Goal: Information Seeking & Learning: Learn about a topic

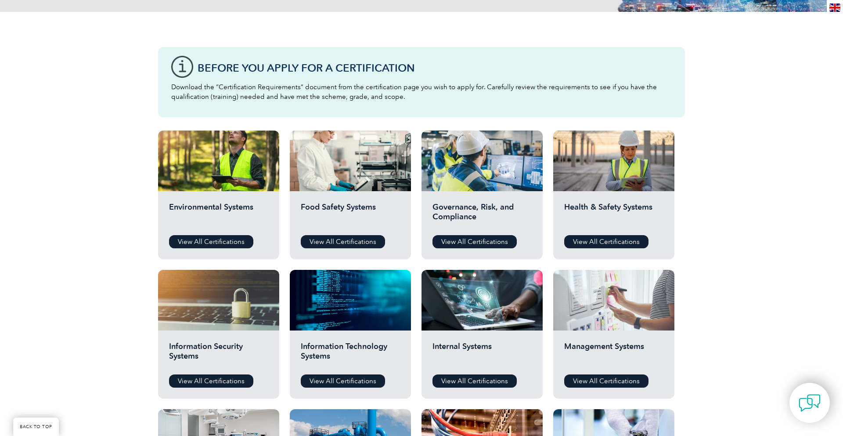
scroll to position [203, 0]
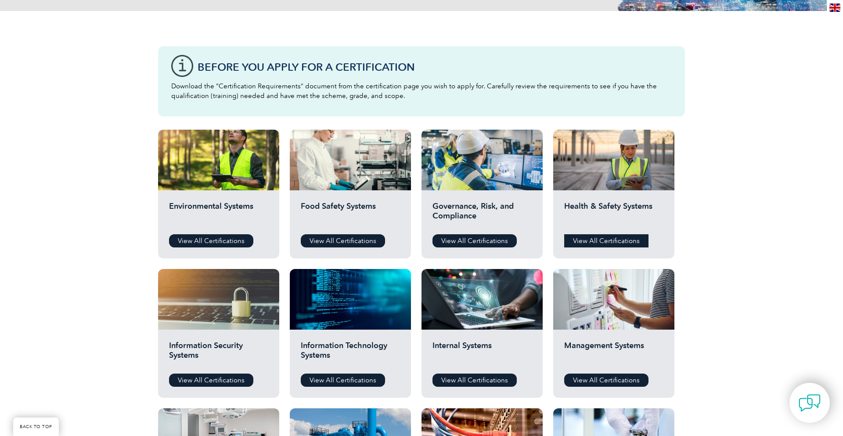
click at [622, 241] on link "View All Certifications" at bounding box center [606, 240] width 84 height 13
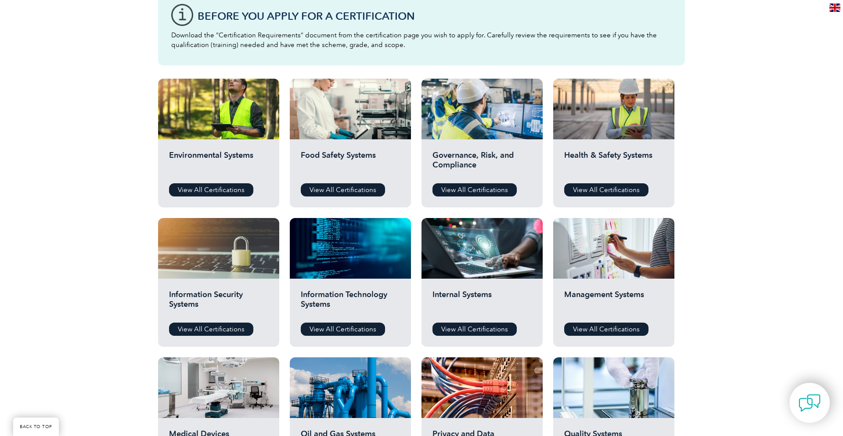
scroll to position [315, 0]
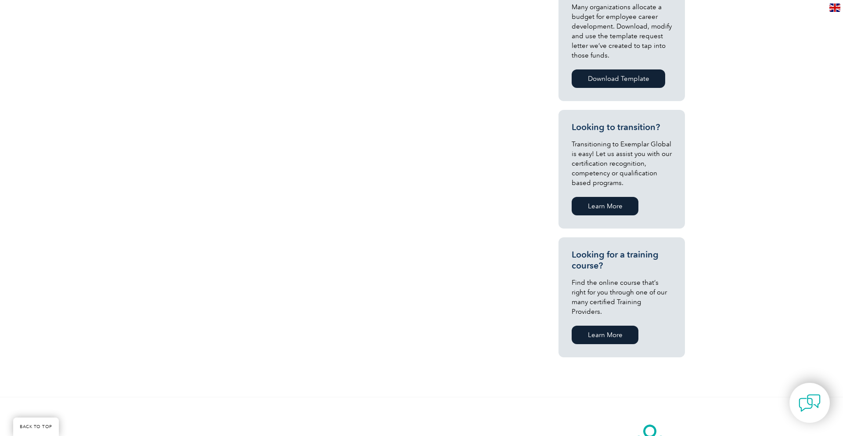
scroll to position [374, 0]
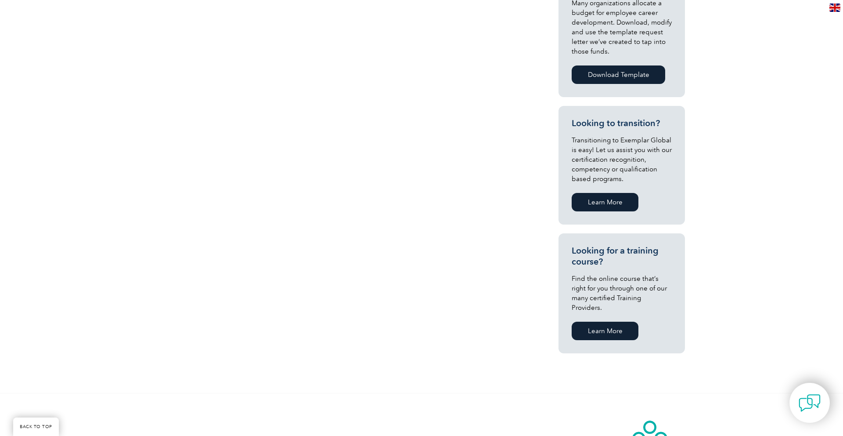
click at [602, 321] on link "Learn More" at bounding box center [605, 330] width 67 height 18
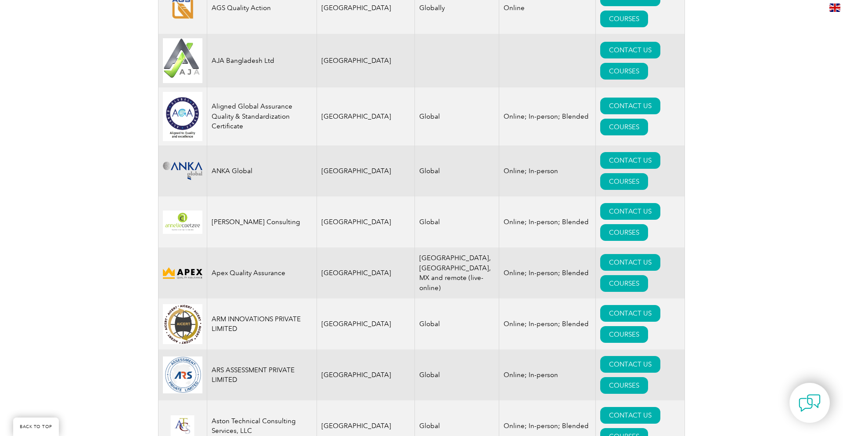
scroll to position [935, 0]
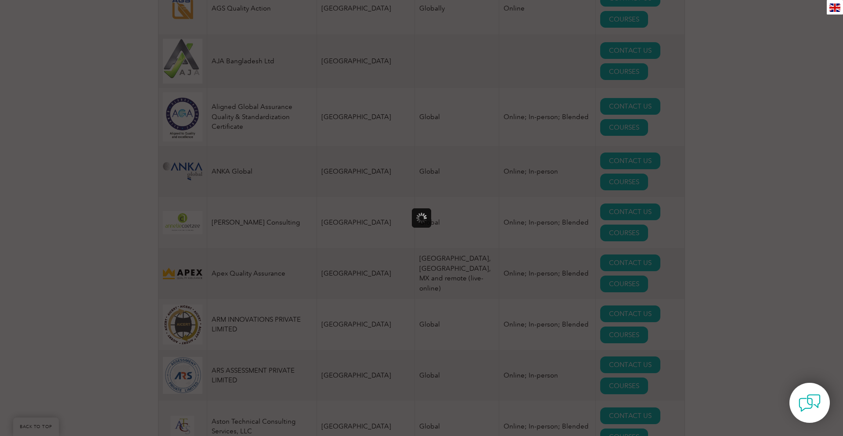
scroll to position [0, 0]
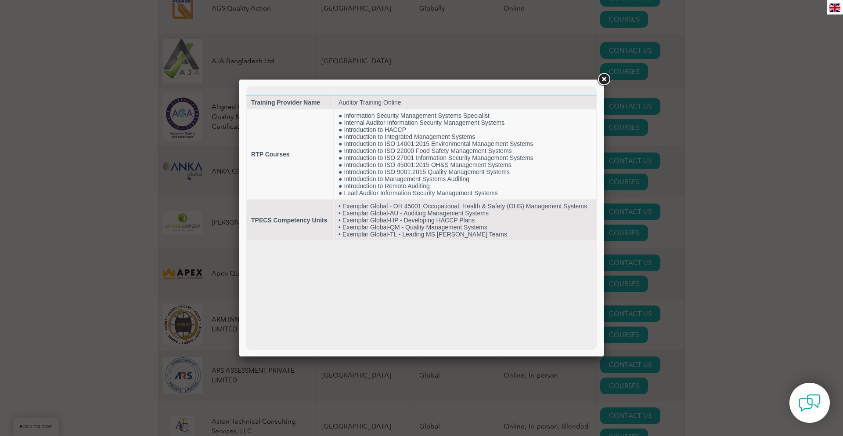
click at [603, 79] on link at bounding box center [604, 80] width 16 height 16
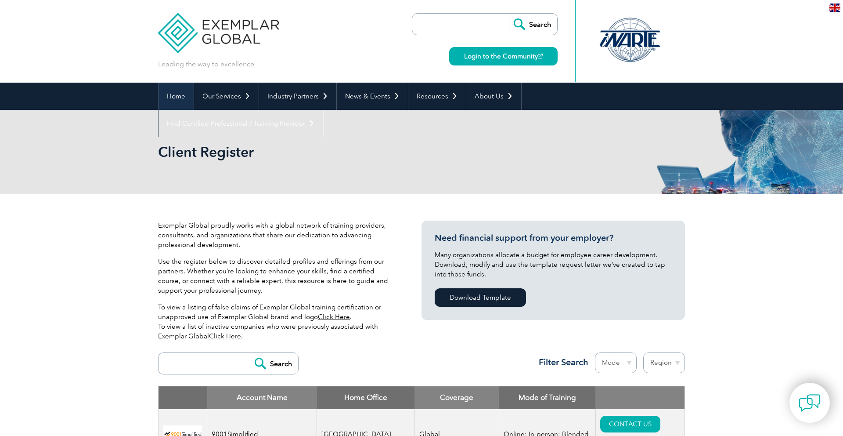
click at [174, 98] on link "Home" at bounding box center [176, 96] width 35 height 27
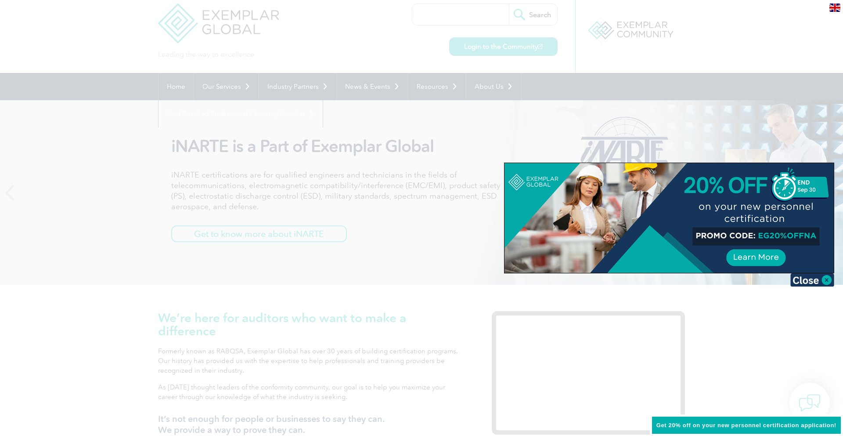
scroll to position [10, 0]
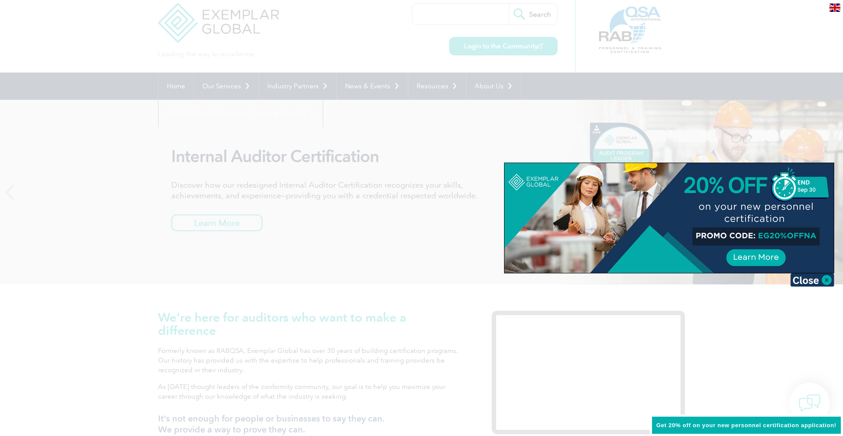
click at [761, 259] on div at bounding box center [668, 218] width 329 height 110
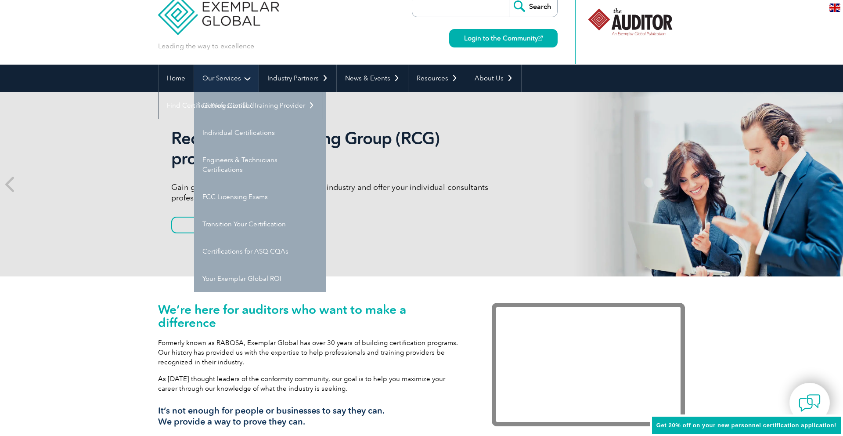
scroll to position [19, 0]
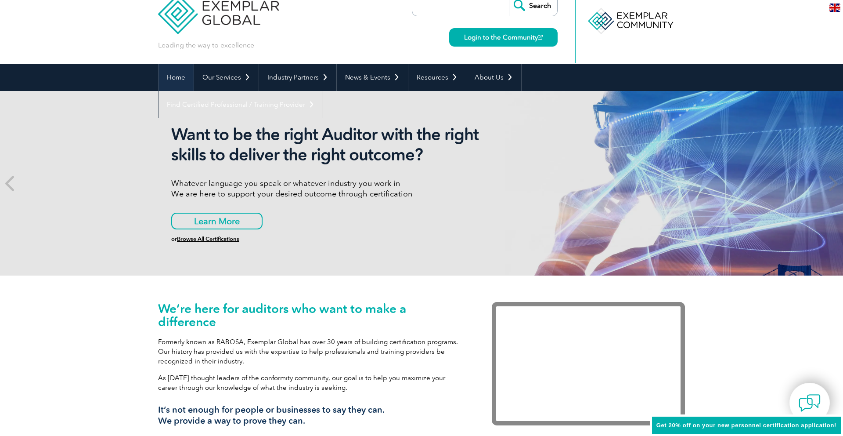
click at [181, 80] on link "Home" at bounding box center [176, 77] width 35 height 27
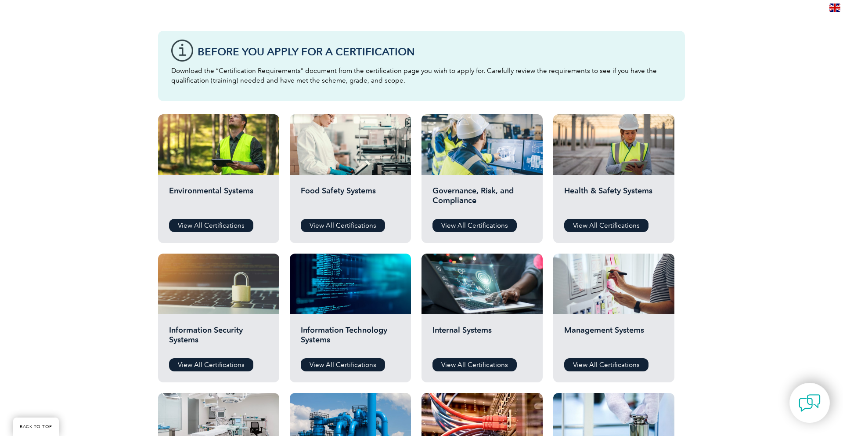
scroll to position [219, 0]
click at [589, 227] on link "View All Certifications" at bounding box center [606, 224] width 84 height 13
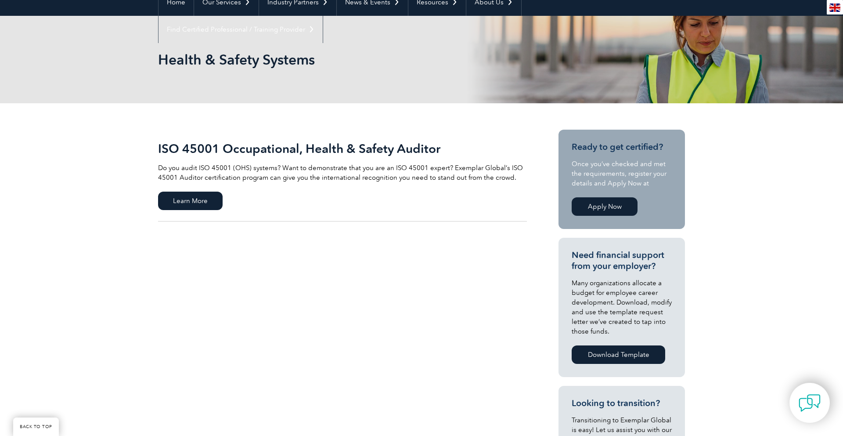
scroll to position [94, 0]
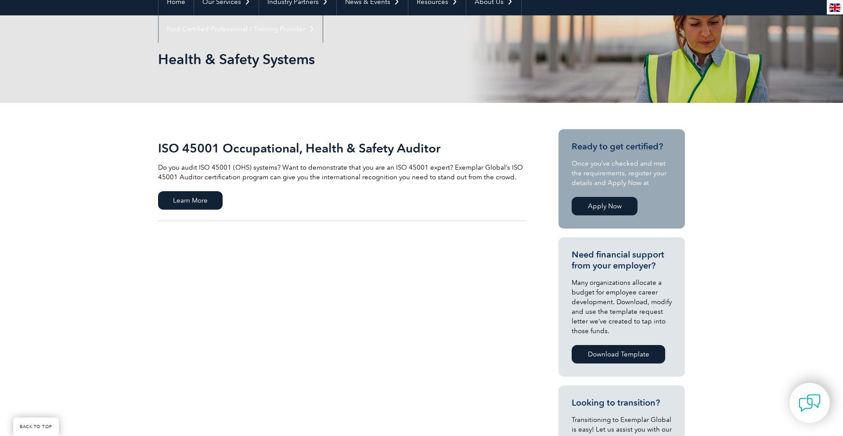
click at [614, 200] on link "Apply Now" at bounding box center [605, 206] width 66 height 18
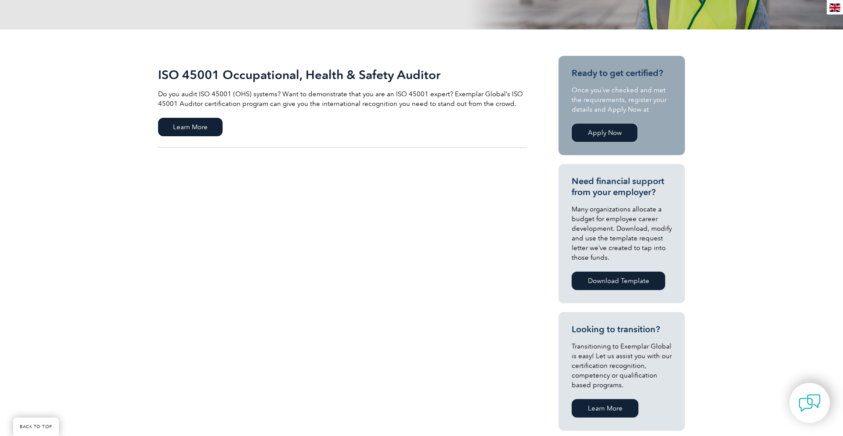
scroll to position [0, 0]
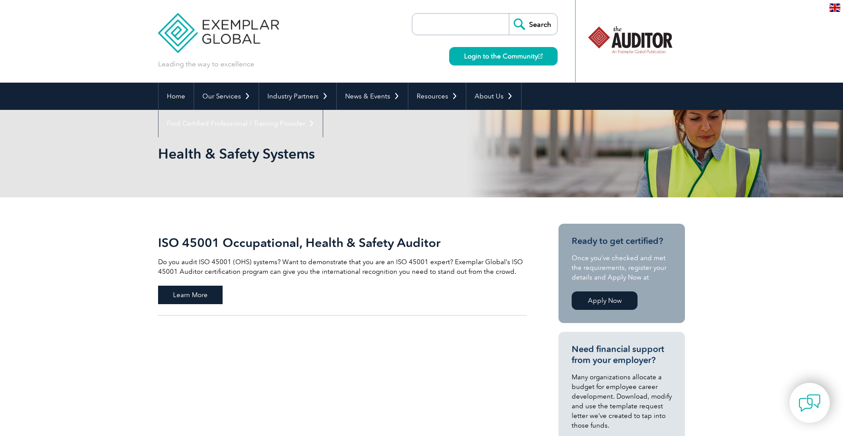
click at [173, 298] on span "Learn More" at bounding box center [190, 294] width 65 height 18
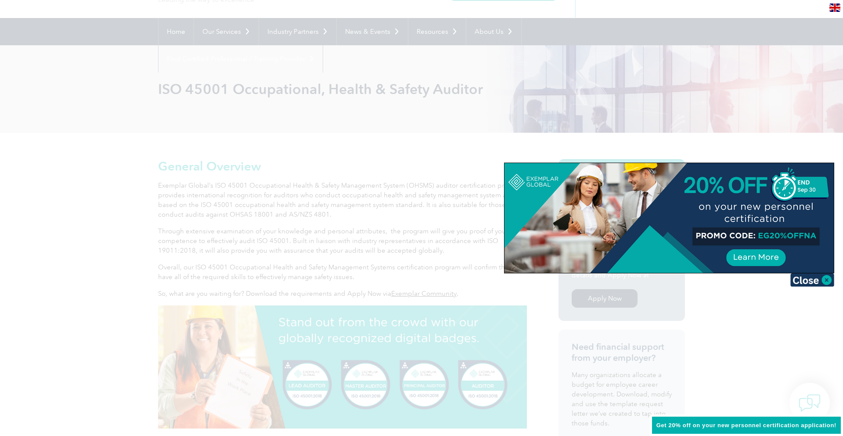
scroll to position [78, 0]
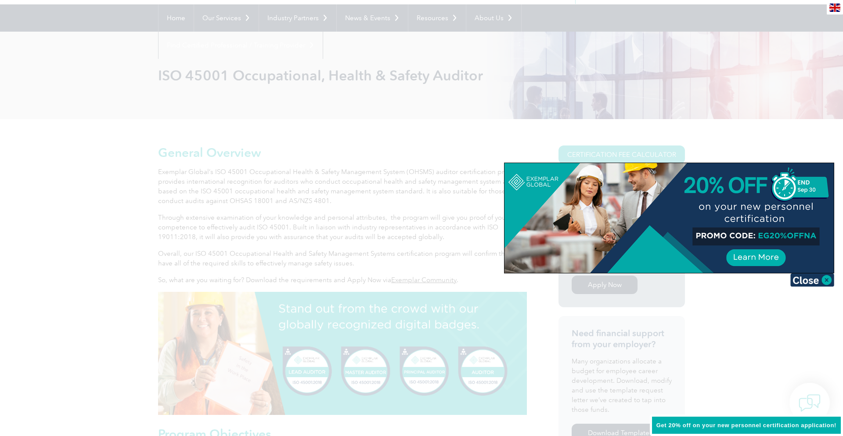
drag, startPoint x: 807, startPoint y: 282, endPoint x: 785, endPoint y: 277, distance: 23.4
click at [807, 282] on img at bounding box center [812, 279] width 44 height 13
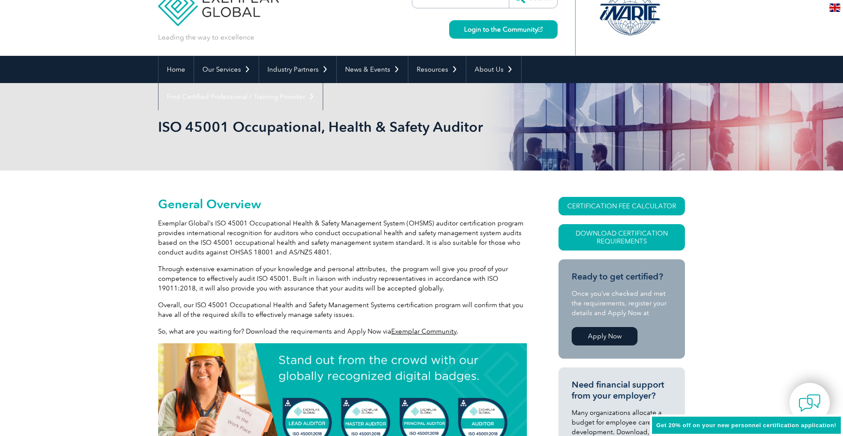
scroll to position [0, 0]
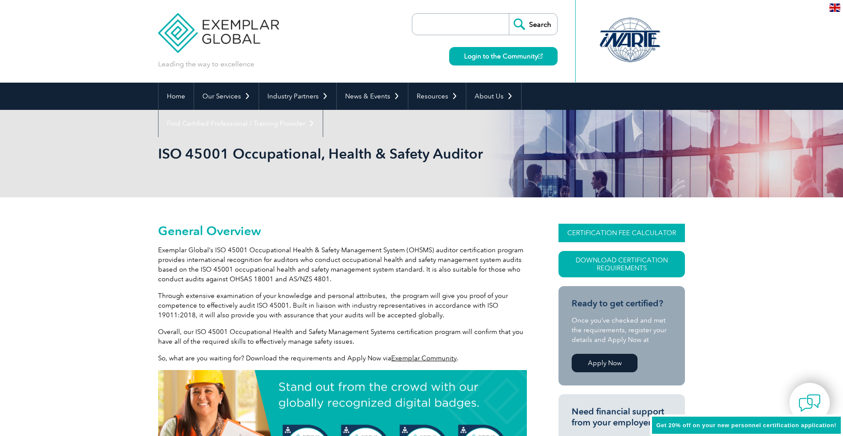
click at [645, 238] on link "CERTIFICATION FEE CALCULATOR" at bounding box center [622, 232] width 126 height 18
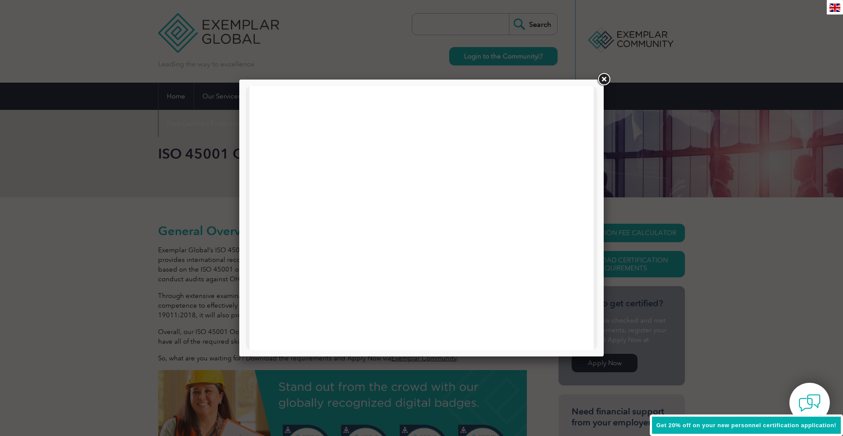
click at [605, 77] on link at bounding box center [604, 80] width 16 height 16
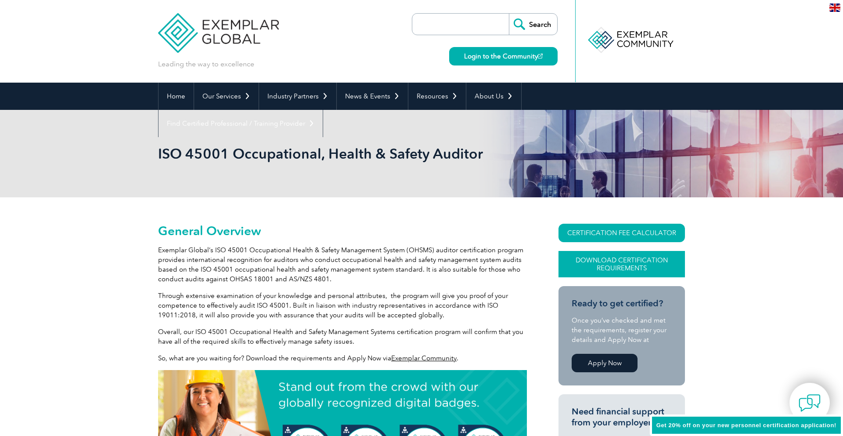
click at [618, 267] on link "Download Certification Requirements" at bounding box center [622, 264] width 126 height 26
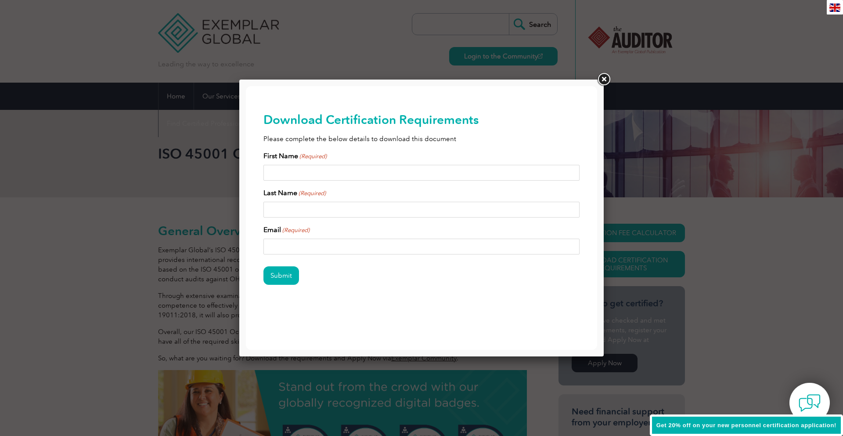
click at [354, 178] on input "First Name (Required)" at bounding box center [421, 173] width 316 height 16
type input "ENG HONG"
type input "ONG"
type input "oscar.ongeh@gmail.com"
click at [276, 278] on input "Submit" at bounding box center [281, 275] width 36 height 18
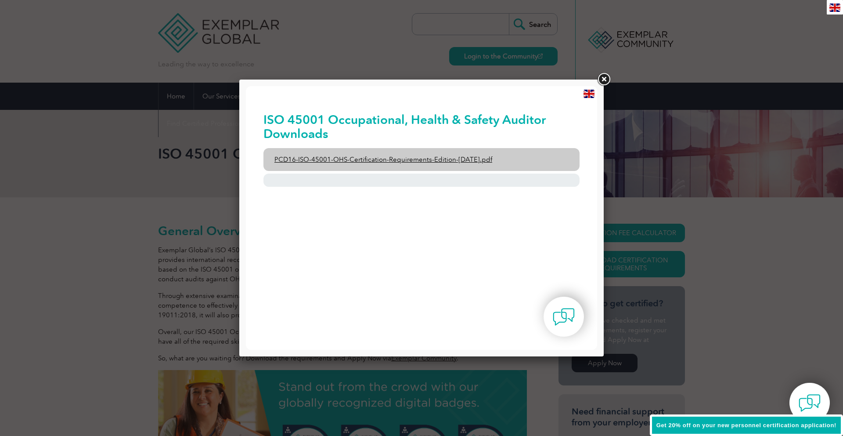
click at [478, 162] on link "PCD16-ISO-45001-OHS-Certification-Requirements-Edition-2-April-2022.pdf" at bounding box center [421, 159] width 316 height 23
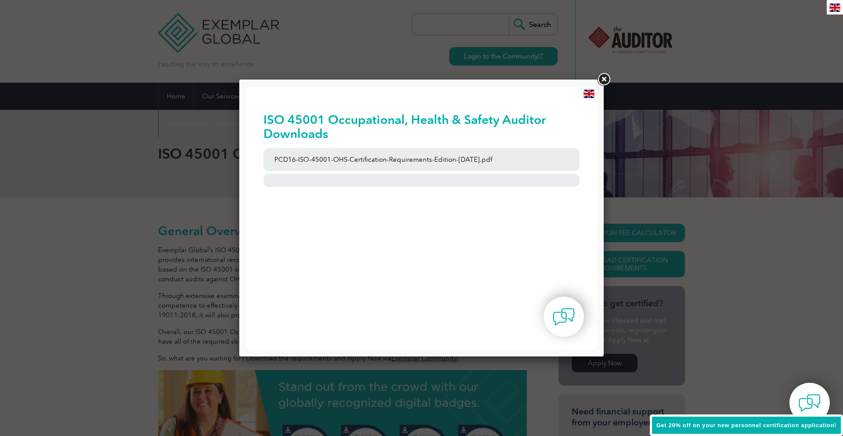
click at [0, 0] on link at bounding box center [0, 0] width 0 height 0
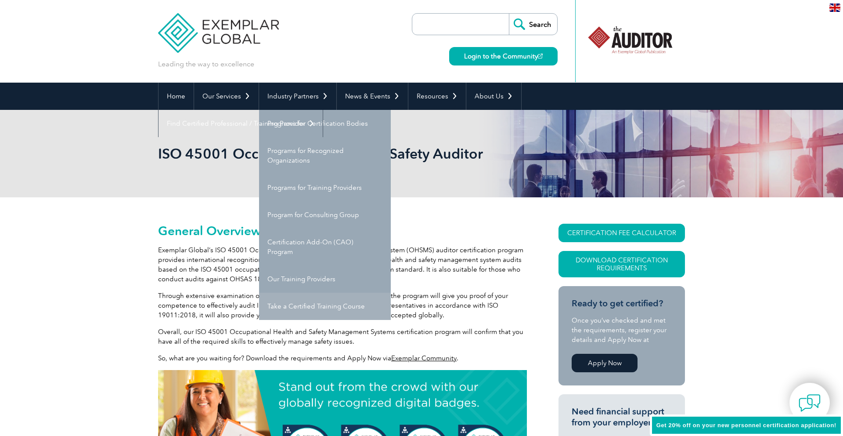
click at [295, 312] on link "Take a Certified Training Course" at bounding box center [325, 305] width 132 height 27
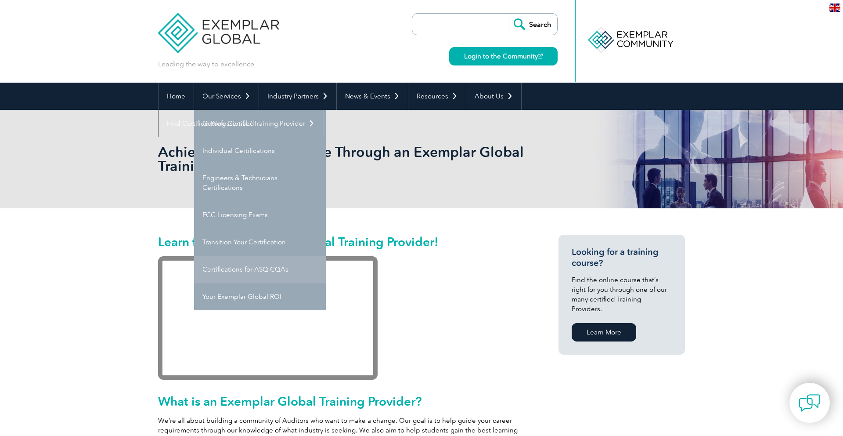
click at [289, 271] on link "Certifications for ASQ CQAs" at bounding box center [260, 269] width 132 height 27
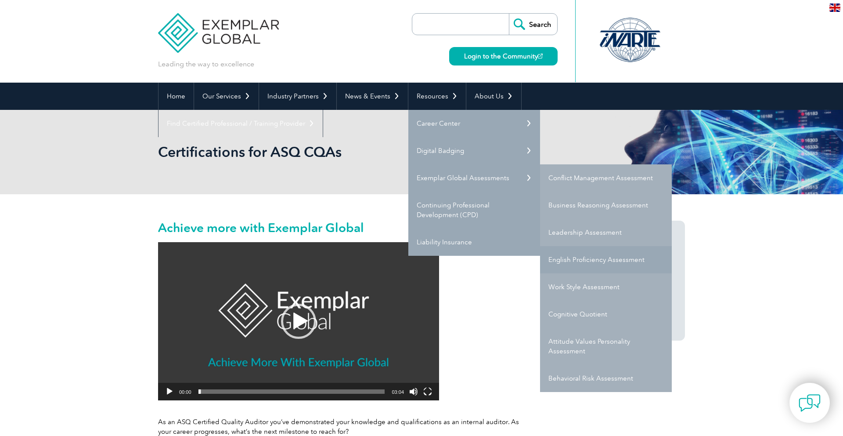
click at [593, 259] on link "English Proficiency Assessment" at bounding box center [606, 259] width 132 height 27
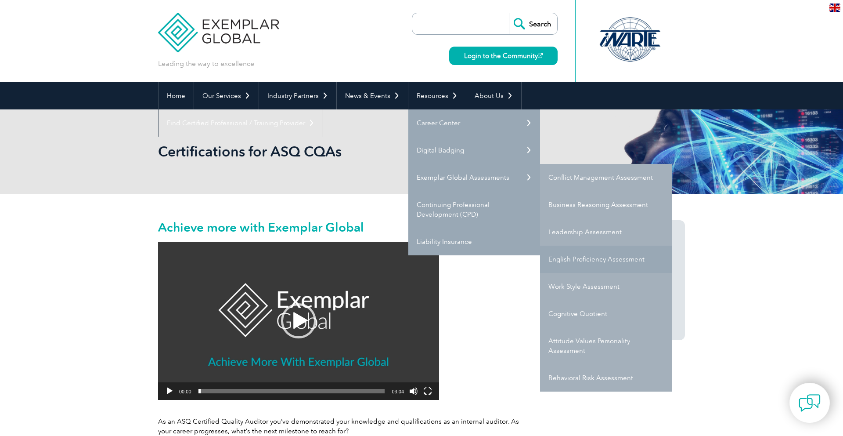
scroll to position [1, 0]
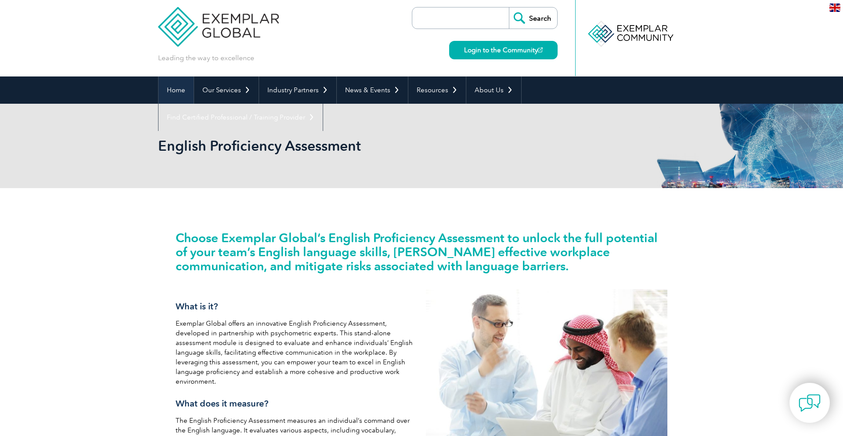
scroll to position [7, 0]
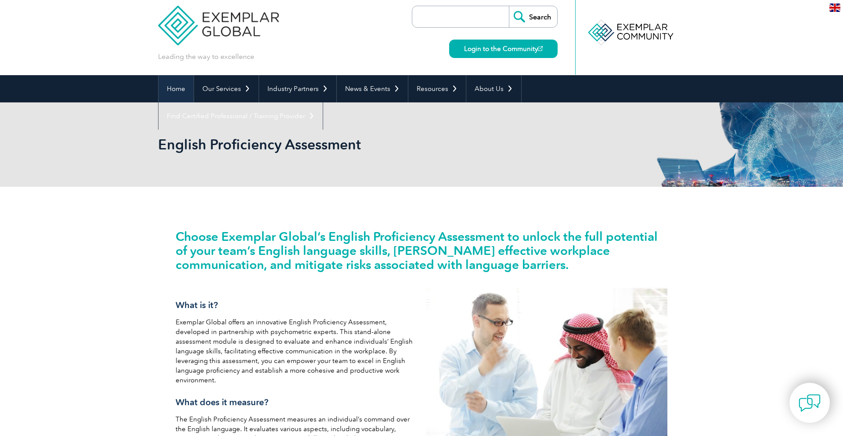
click at [174, 94] on link "Home" at bounding box center [176, 88] width 35 height 27
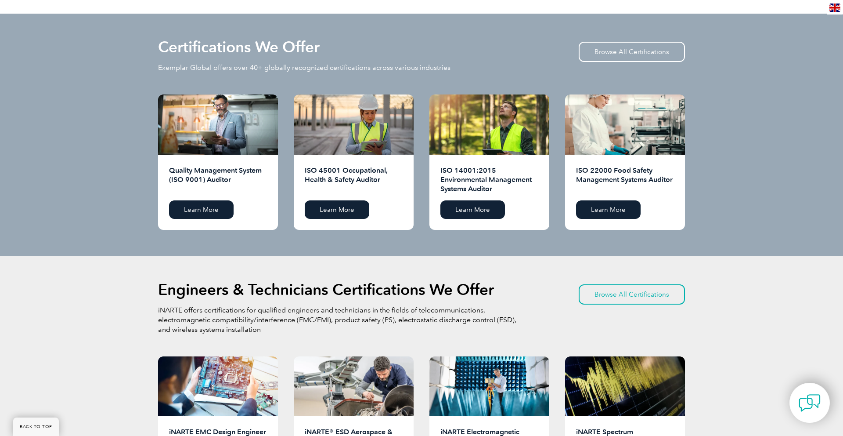
scroll to position [861, 0]
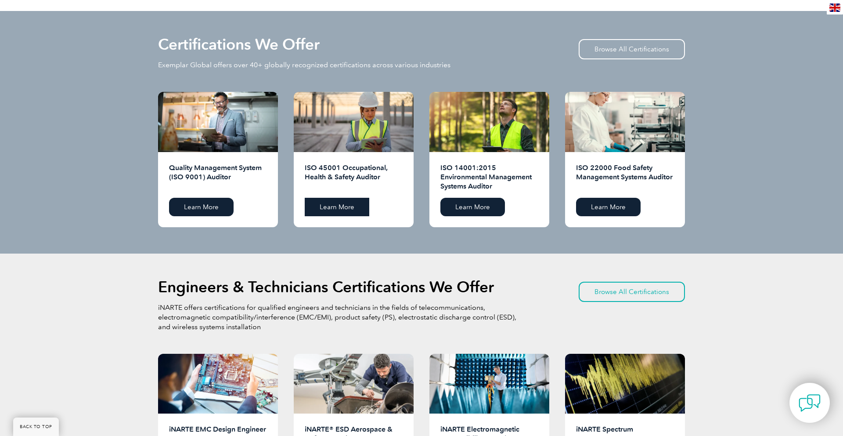
click at [341, 206] on link "Learn More" at bounding box center [337, 207] width 65 height 18
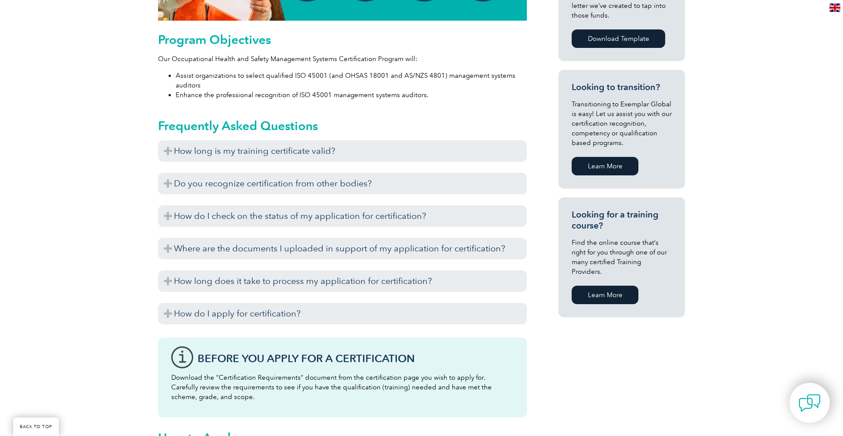
scroll to position [490, 0]
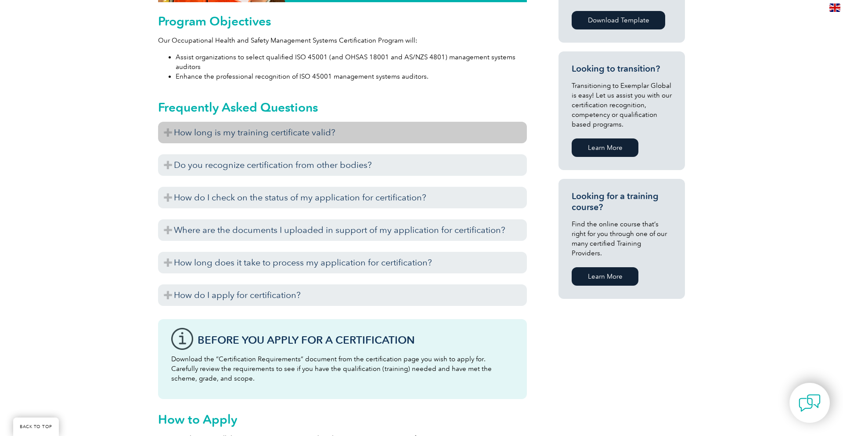
click at [326, 126] on h3 "How long is my training certificate valid?" at bounding box center [342, 133] width 369 height 22
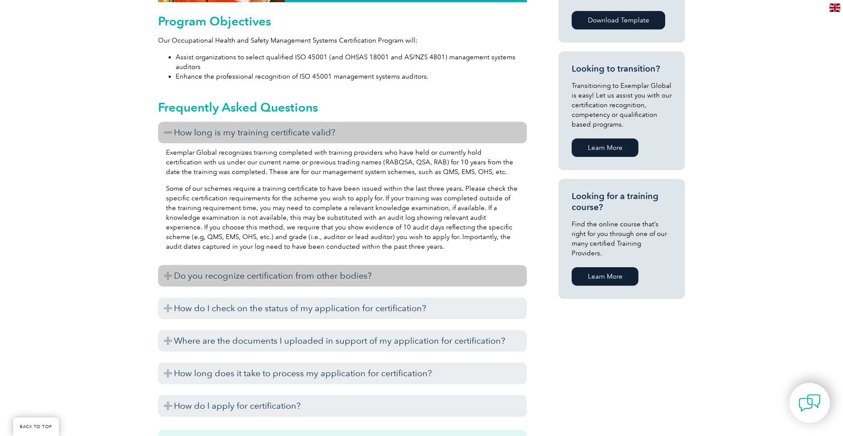
click at [335, 278] on h3 "Do you recognize certification from other bodies?" at bounding box center [342, 276] width 369 height 22
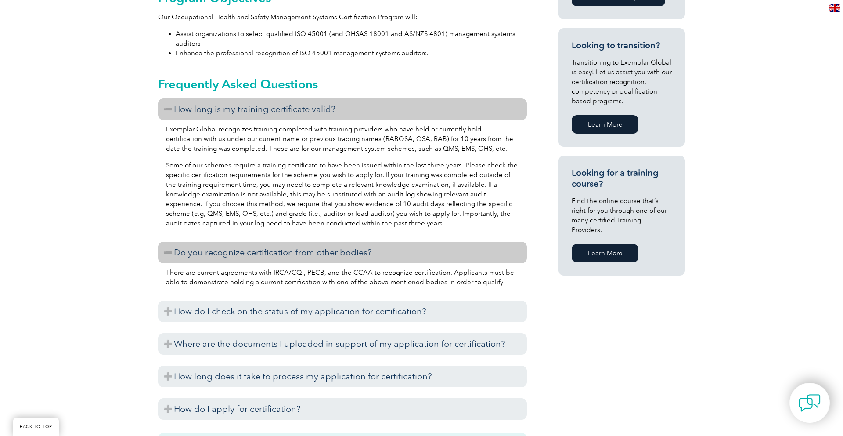
scroll to position [517, 0]
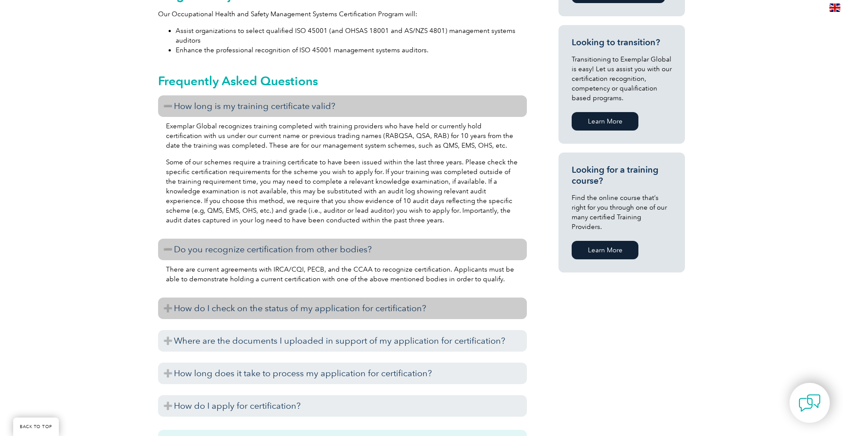
click at [309, 301] on h3 "How do I check on the status of my application for certification?" at bounding box center [342, 308] width 369 height 22
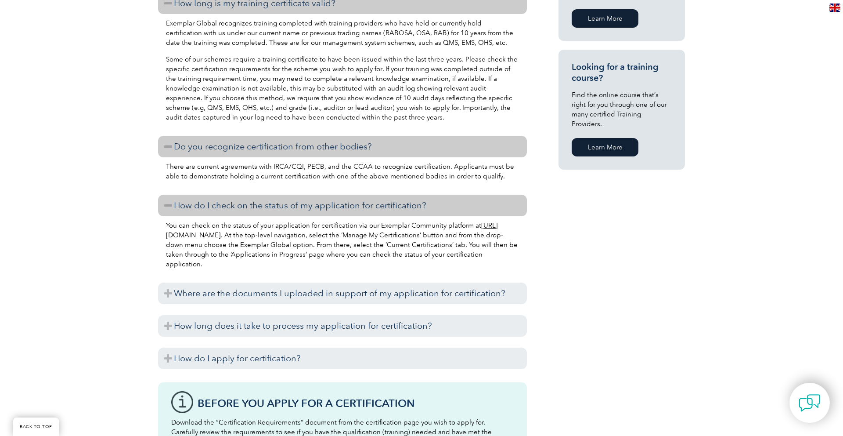
scroll to position [620, 0]
click at [342, 287] on h3 "Where are the documents I uploaded in support of my application for certificati…" at bounding box center [342, 292] width 369 height 22
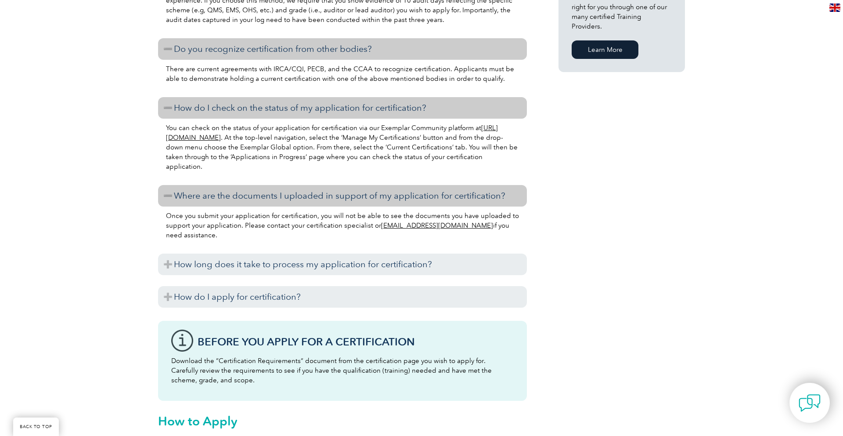
scroll to position [719, 0]
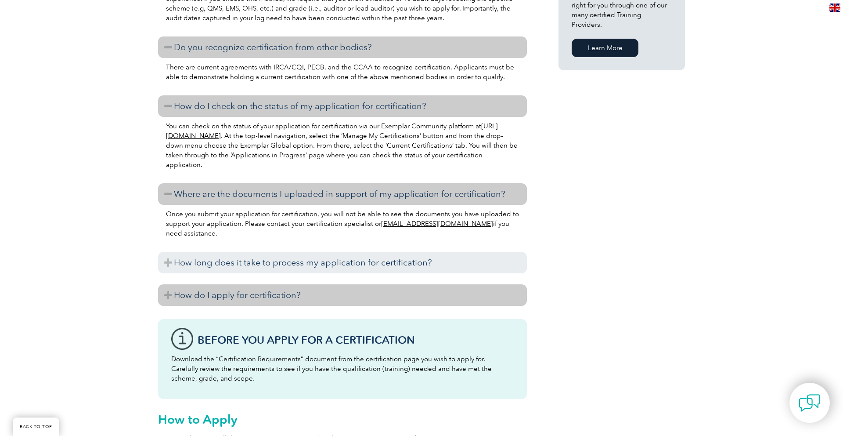
click at [340, 288] on h3 "How do I apply for certification?" at bounding box center [342, 295] width 369 height 22
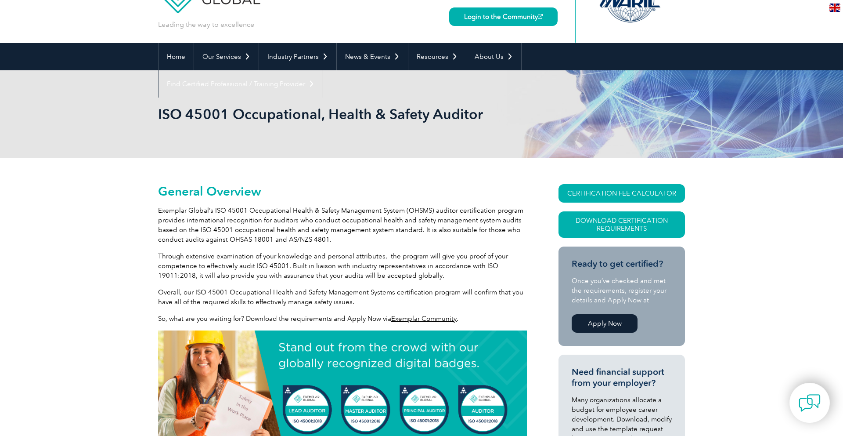
scroll to position [0, 0]
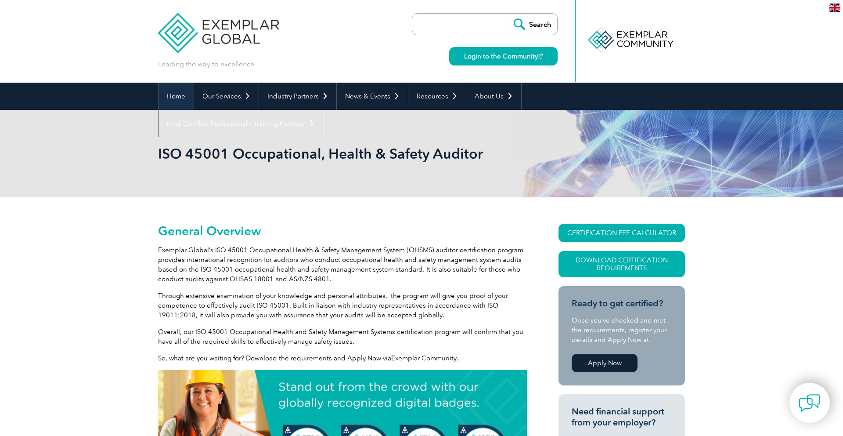
click at [178, 99] on link "Home" at bounding box center [176, 96] width 35 height 27
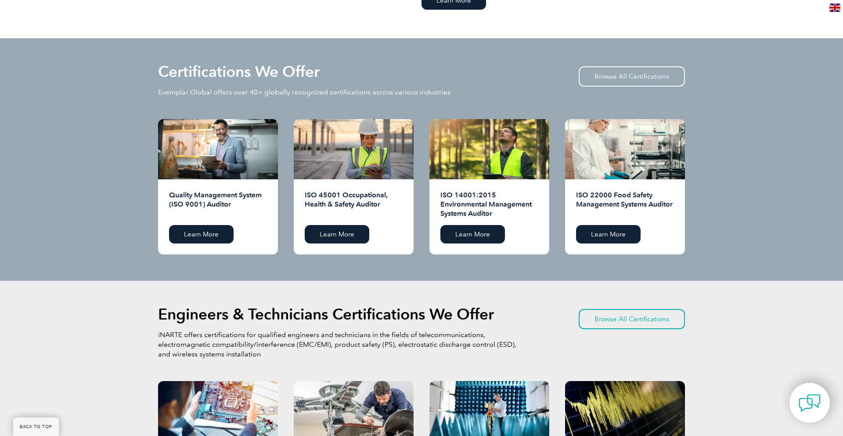
scroll to position [840, 0]
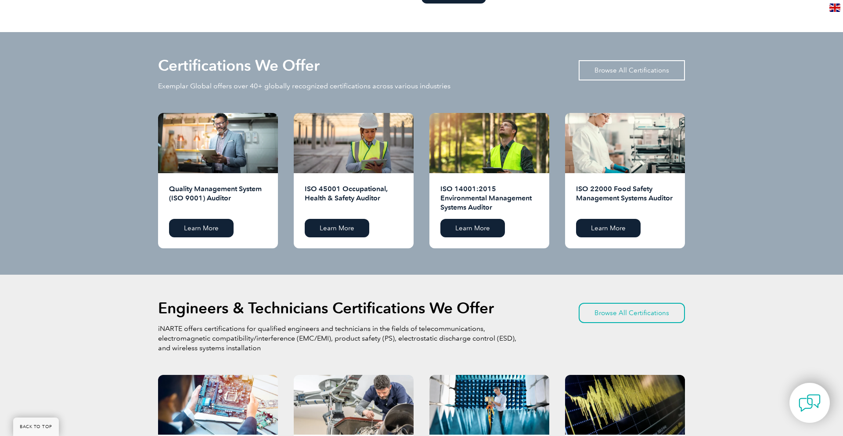
click at [628, 71] on link "Browse All Certifications" at bounding box center [632, 70] width 106 height 20
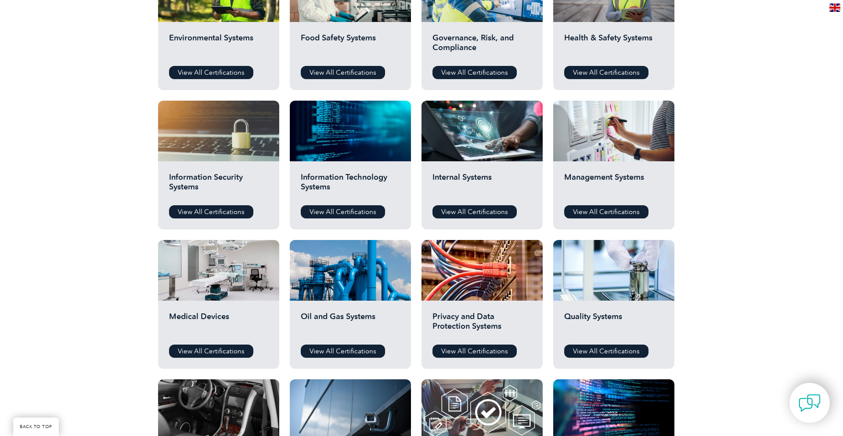
scroll to position [369, 0]
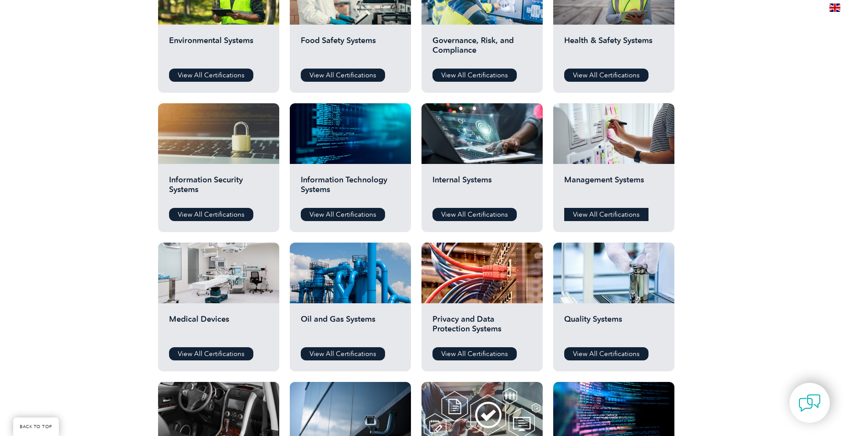
click at [610, 217] on link "View All Certifications" at bounding box center [606, 214] width 84 height 13
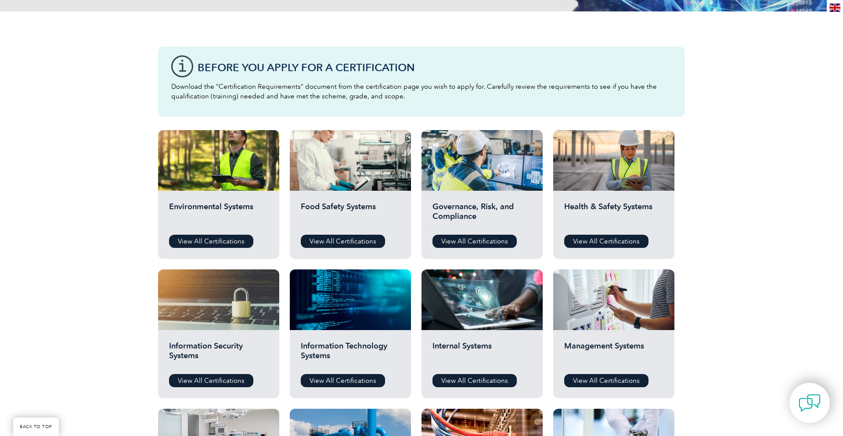
scroll to position [187, 0]
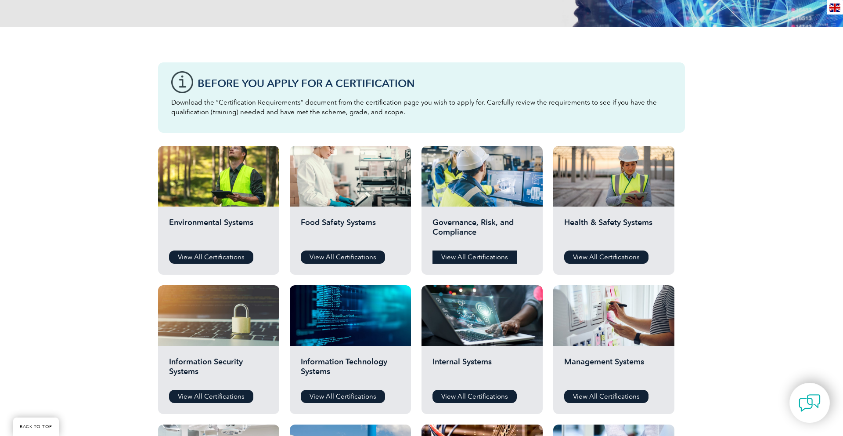
click at [475, 258] on link "View All Certifications" at bounding box center [474, 256] width 84 height 13
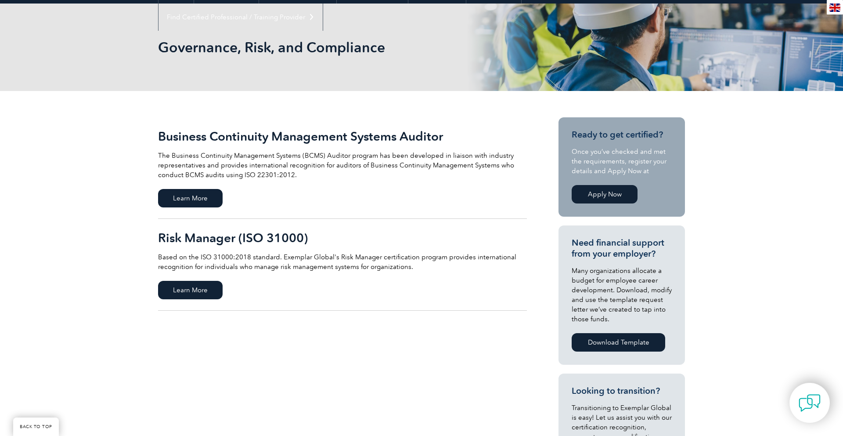
scroll to position [98, 0]
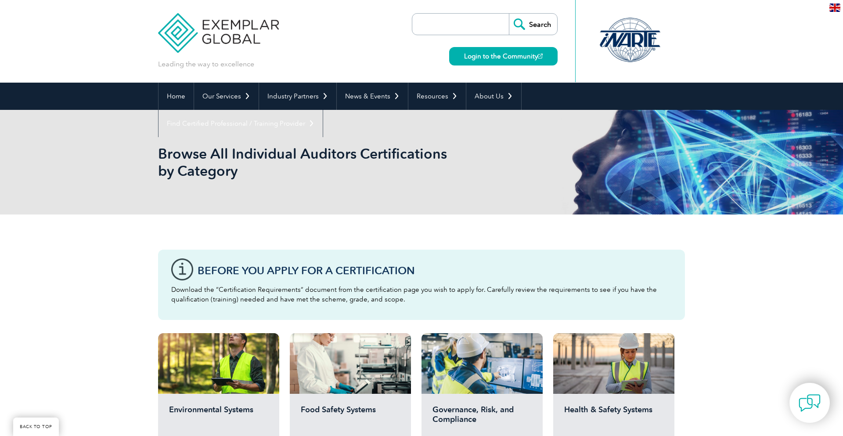
scroll to position [187, 0]
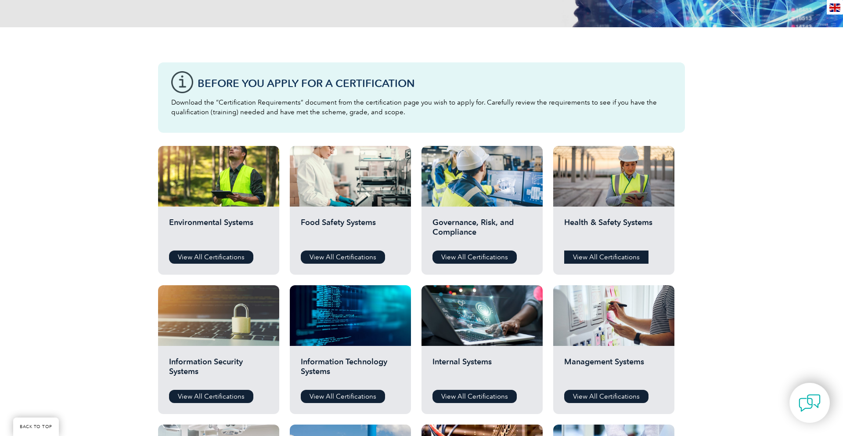
click at [615, 253] on link "View All Certifications" at bounding box center [606, 256] width 84 height 13
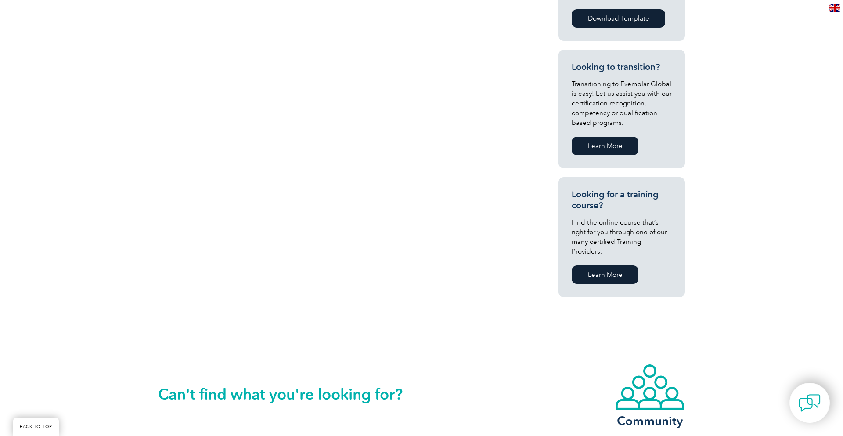
scroll to position [485, 0]
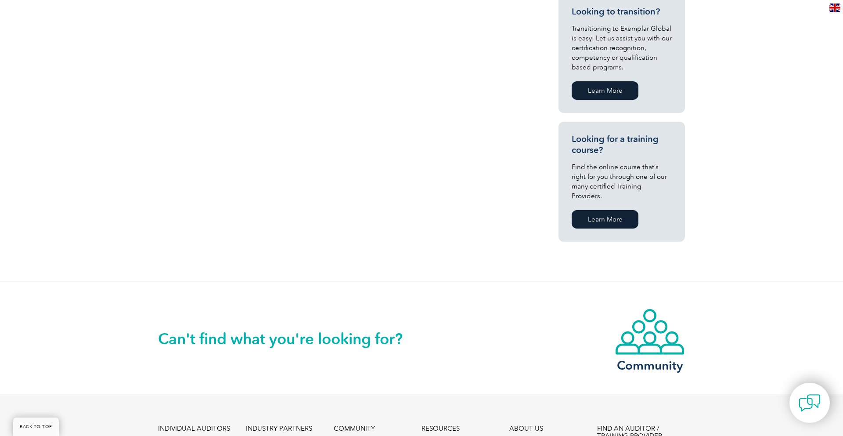
click at [620, 211] on link "Learn More" at bounding box center [605, 219] width 67 height 18
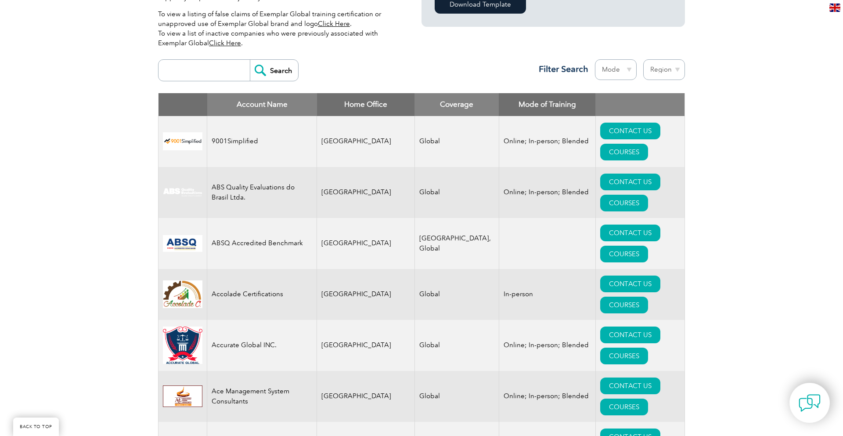
scroll to position [292, 0]
click at [610, 68] on select "Mode Online In-person Blended" at bounding box center [616, 70] width 42 height 21
select select "Online"
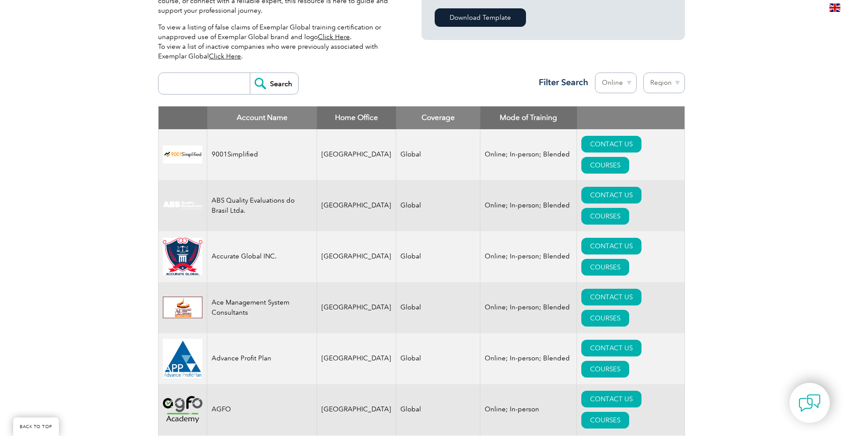
scroll to position [280, 0]
click at [668, 80] on select "Region Australia Bahrain Bangladesh Brazil Canada Colombia Dominican Republic E…" at bounding box center [664, 82] width 42 height 21
select select "[GEOGRAPHIC_DATA]"
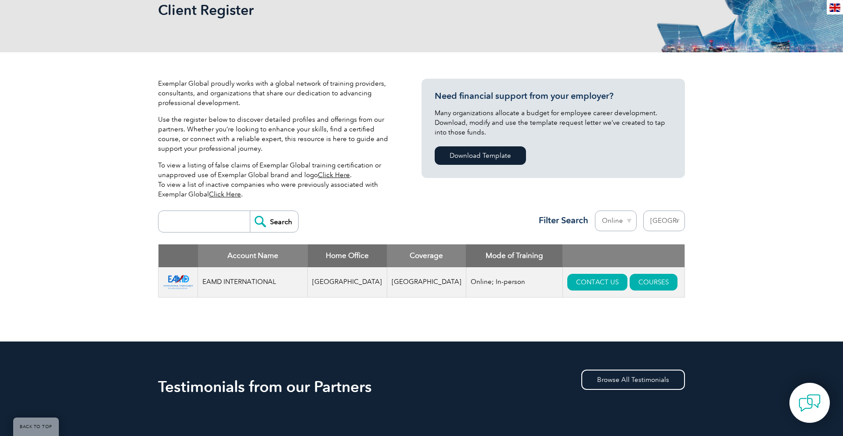
scroll to position [139, 0]
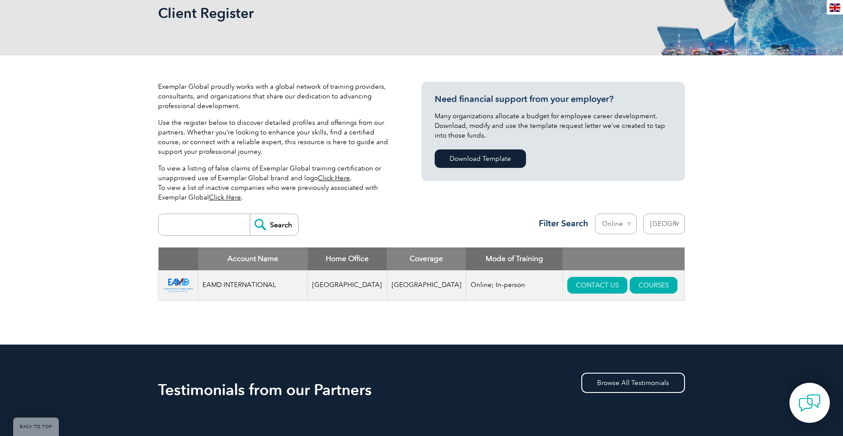
click at [663, 227] on select "Region [GEOGRAPHIC_DATA] [GEOGRAPHIC_DATA] [GEOGRAPHIC_DATA] [GEOGRAPHIC_DATA] …" at bounding box center [664, 223] width 42 height 21
select select "[GEOGRAPHIC_DATA]"
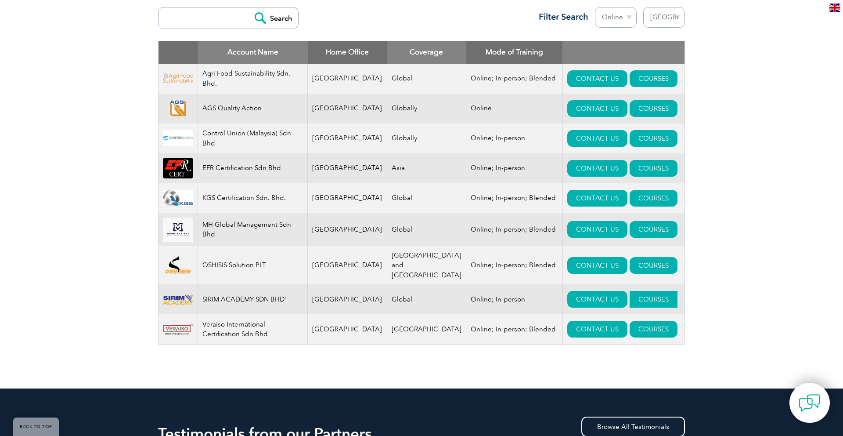
scroll to position [346, 0]
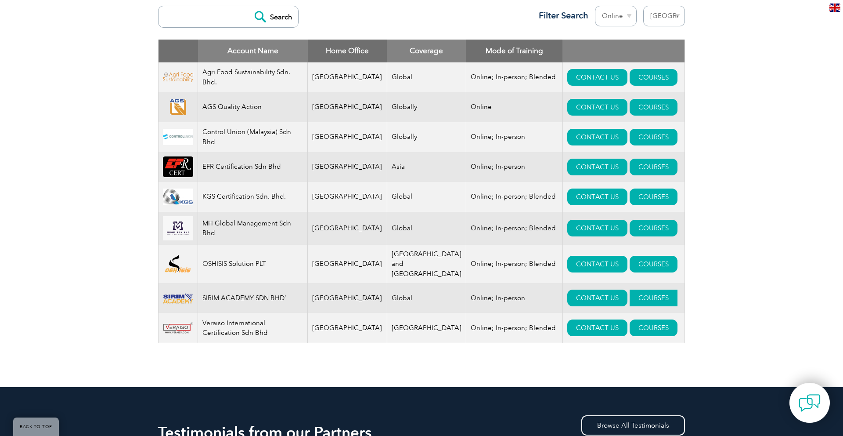
click at [630, 295] on link "COURSES" at bounding box center [654, 297] width 48 height 17
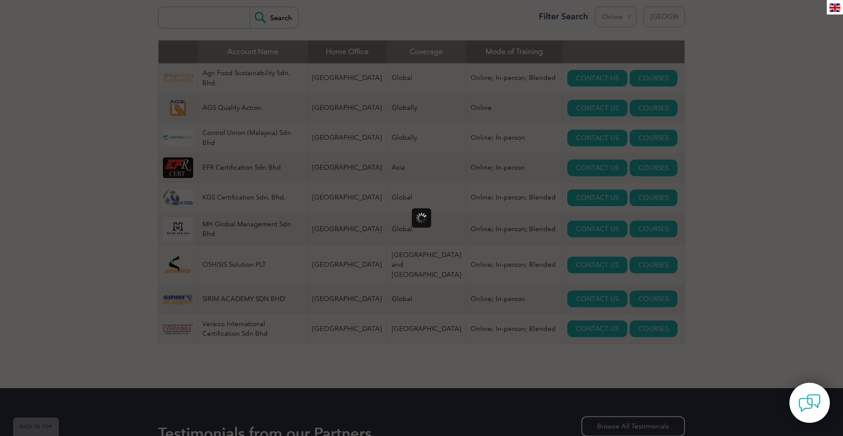
scroll to position [0, 0]
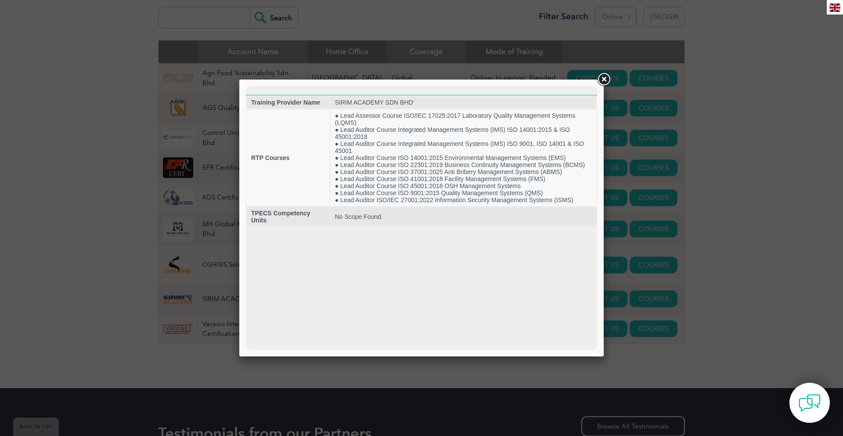
click at [607, 80] on link at bounding box center [604, 80] width 16 height 16
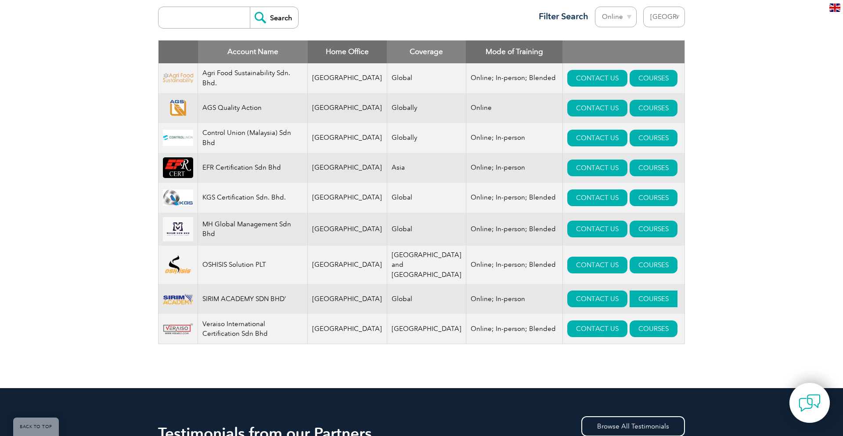
click at [630, 290] on link "COURSES" at bounding box center [654, 298] width 48 height 17
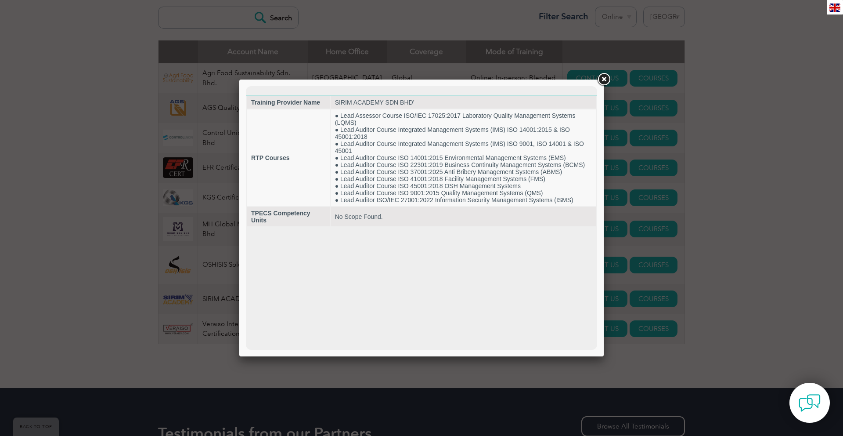
click at [603, 81] on link at bounding box center [604, 80] width 16 height 16
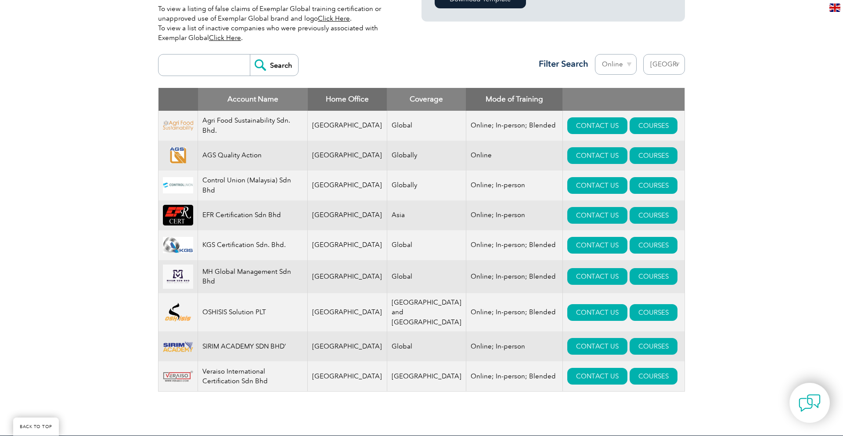
scroll to position [297, 0]
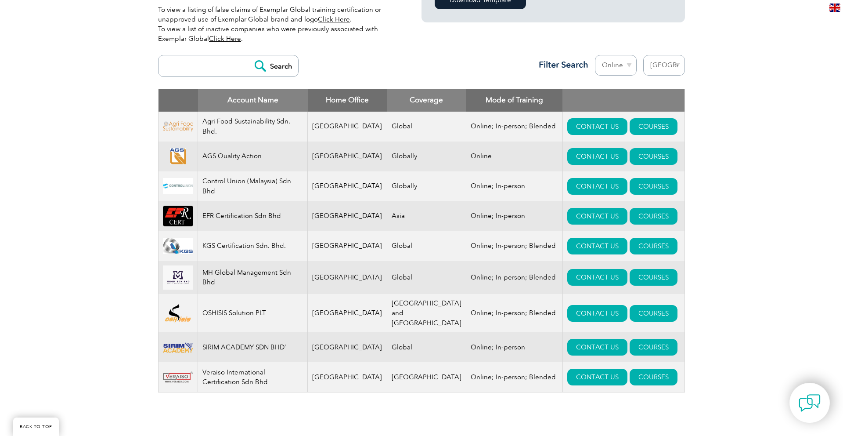
click at [672, 69] on select "Region [GEOGRAPHIC_DATA] [GEOGRAPHIC_DATA] [GEOGRAPHIC_DATA] [GEOGRAPHIC_DATA] …" at bounding box center [664, 65] width 42 height 21
select select "[GEOGRAPHIC_DATA]"
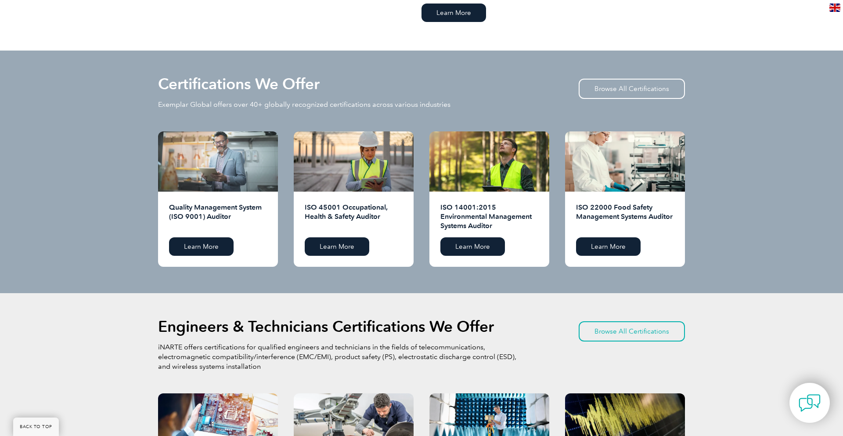
scroll to position [825, 0]
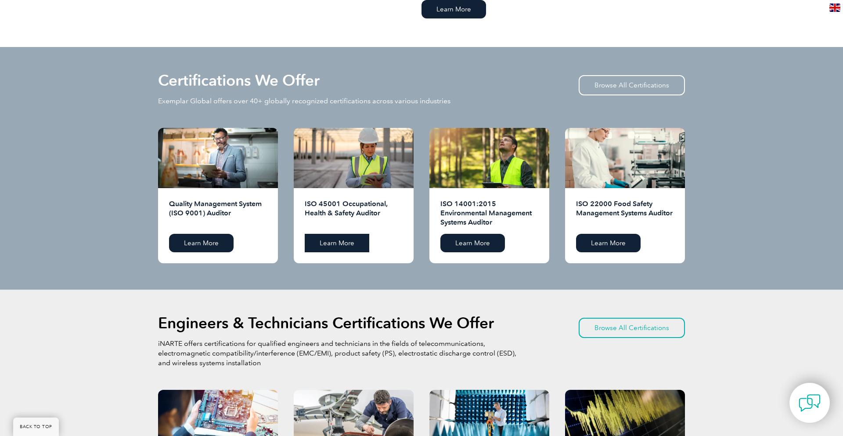
click at [335, 244] on link "Learn More" at bounding box center [337, 243] width 65 height 18
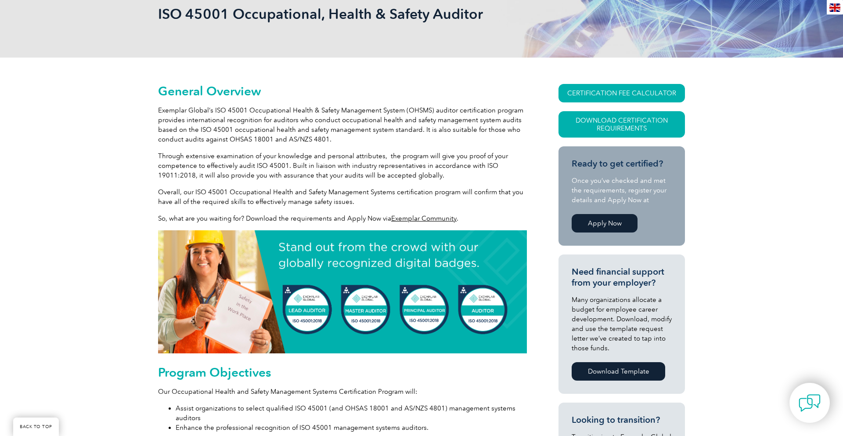
scroll to position [144, 0]
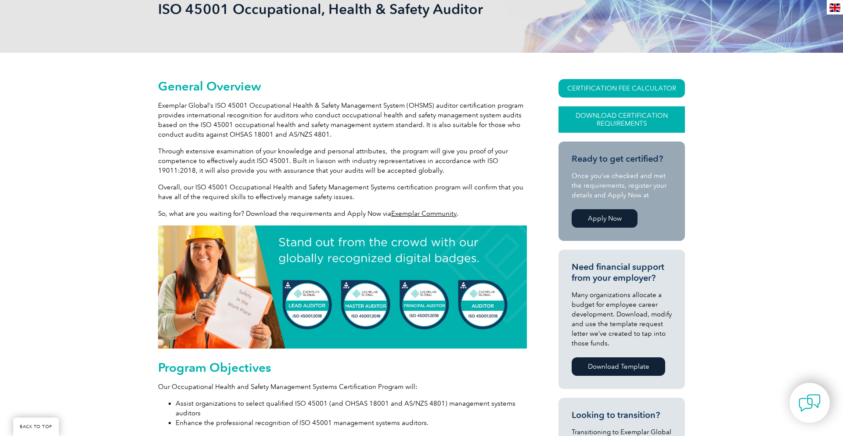
click at [634, 115] on link "Download Certification Requirements" at bounding box center [622, 119] width 126 height 26
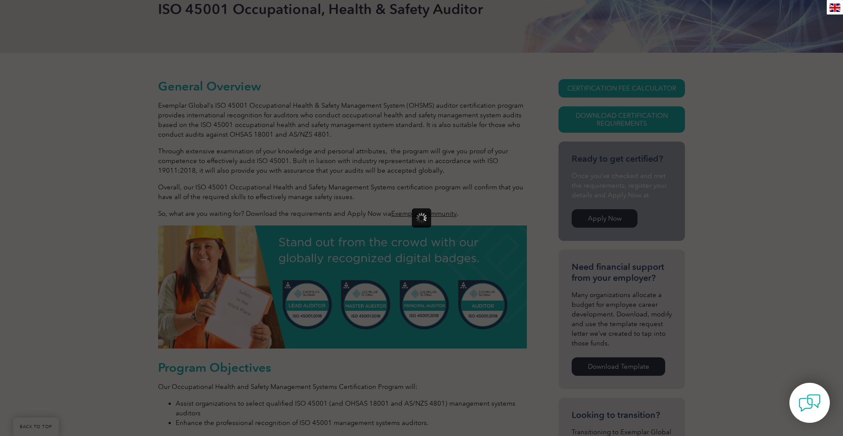
scroll to position [0, 0]
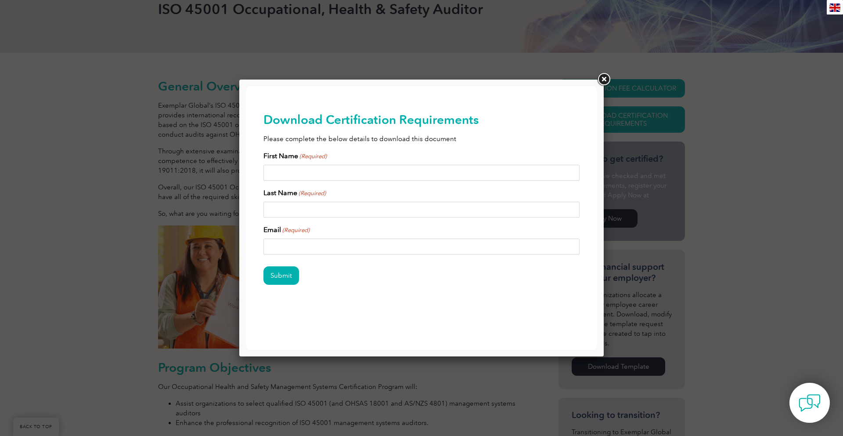
click at [323, 179] on input "First Name (Required)" at bounding box center [421, 173] width 316 height 16
type input "ENG HONG"
type input "ONG"
type input "oscar.ongeh@gmail.com"
click at [290, 276] on input "Submit" at bounding box center [281, 275] width 36 height 18
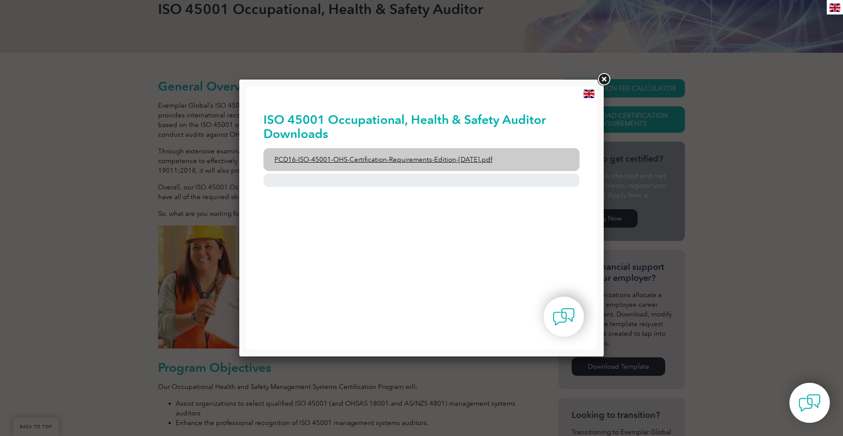
click at [433, 165] on link "PCD16-ISO-45001-OHS-Certification-Requirements-Edition-2-April-2022.pdf" at bounding box center [421, 159] width 316 height 23
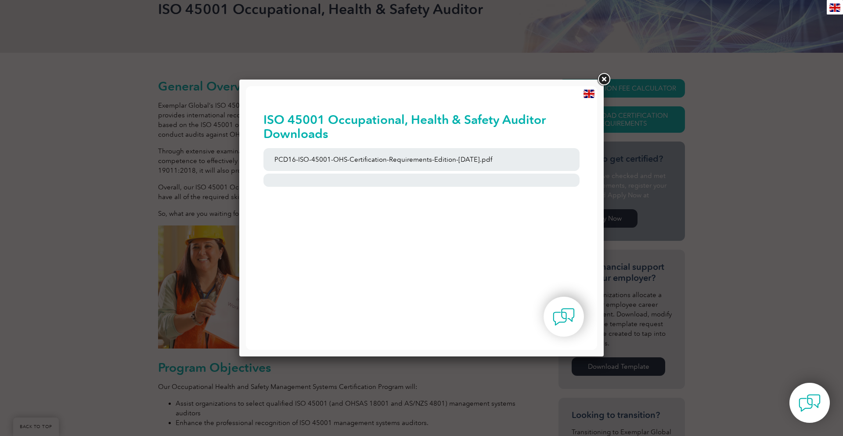
click at [604, 76] on link at bounding box center [604, 80] width 16 height 16
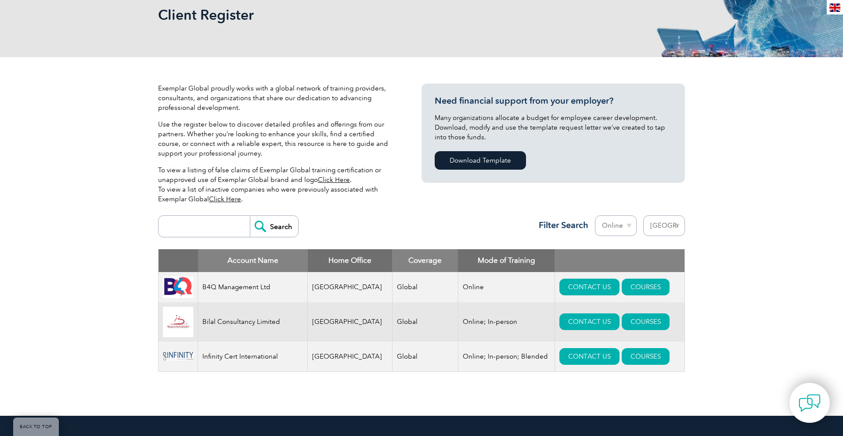
scroll to position [138, 0]
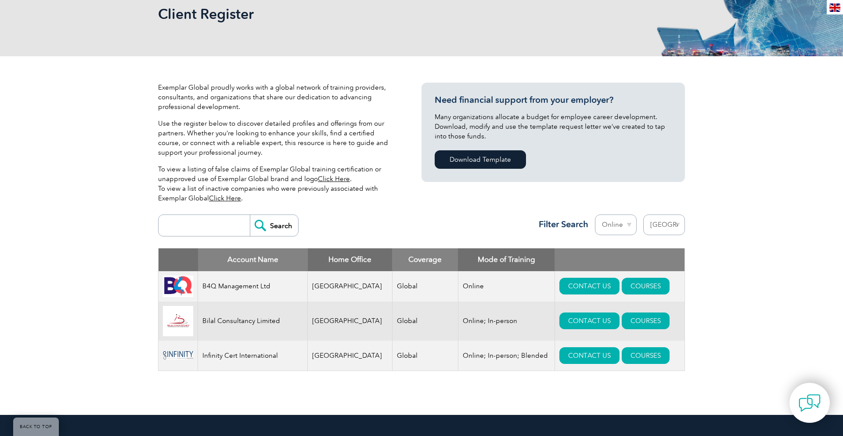
click at [675, 227] on select "Region [GEOGRAPHIC_DATA] [GEOGRAPHIC_DATA] [GEOGRAPHIC_DATA] [GEOGRAPHIC_DATA] …" at bounding box center [664, 224] width 42 height 21
select select "[GEOGRAPHIC_DATA]"
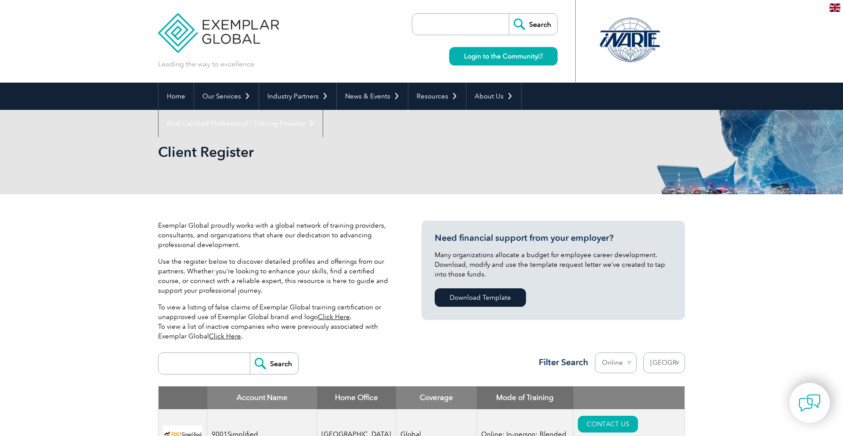
select select "[GEOGRAPHIC_DATA]"
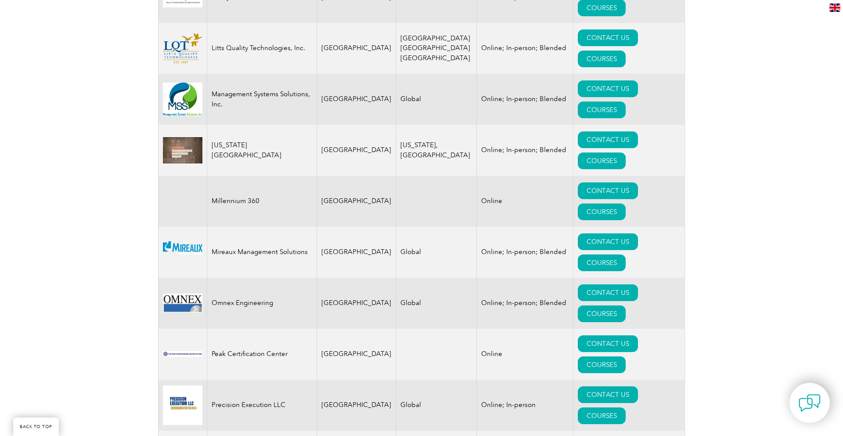
scroll to position [1611, 0]
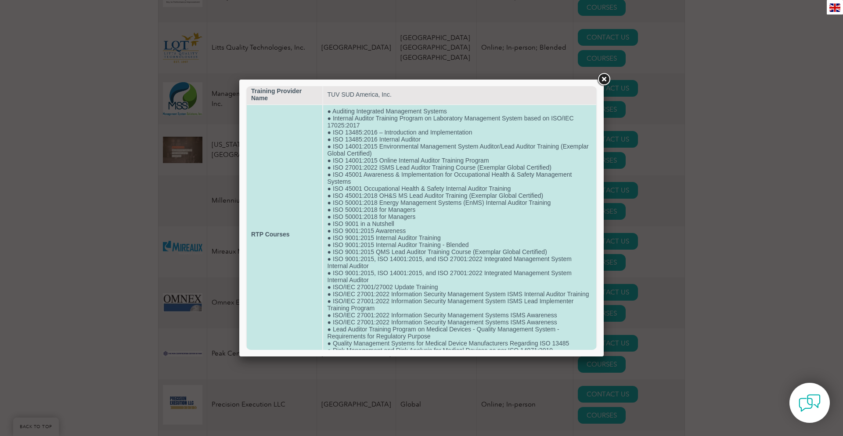
scroll to position [11, 0]
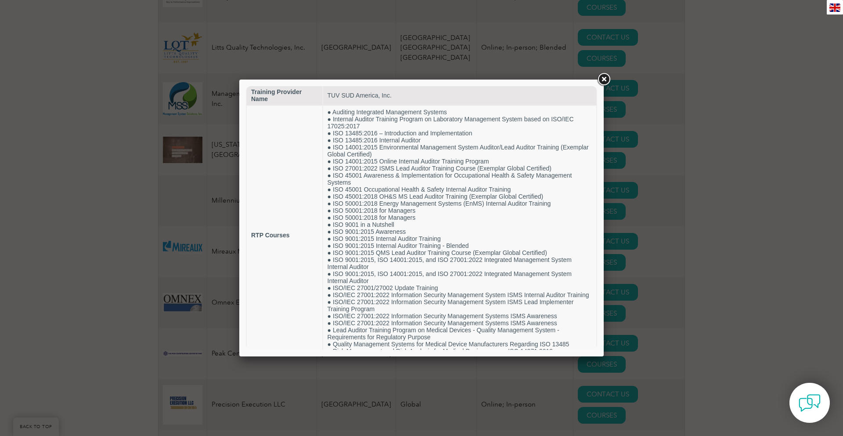
click at [606, 77] on link at bounding box center [604, 80] width 16 height 16
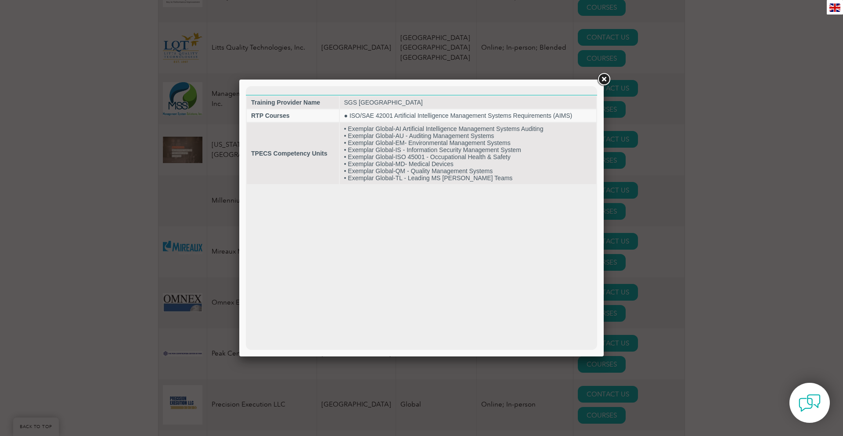
scroll to position [0, 0]
click at [602, 84] on link at bounding box center [604, 80] width 16 height 16
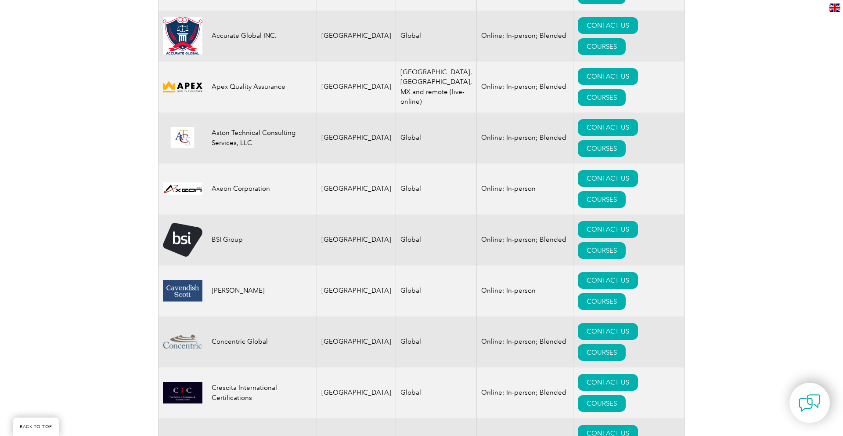
scroll to position [448, 0]
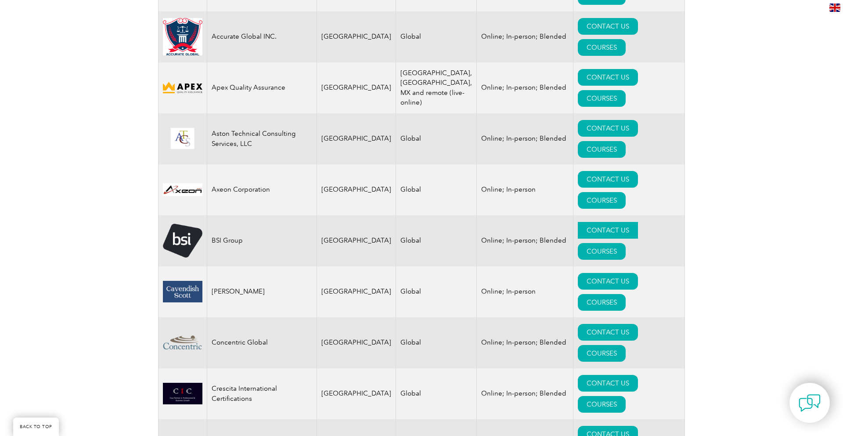
click at [578, 222] on link "CONTACT US" at bounding box center [608, 230] width 60 height 17
